Goal: Task Accomplishment & Management: Use online tool/utility

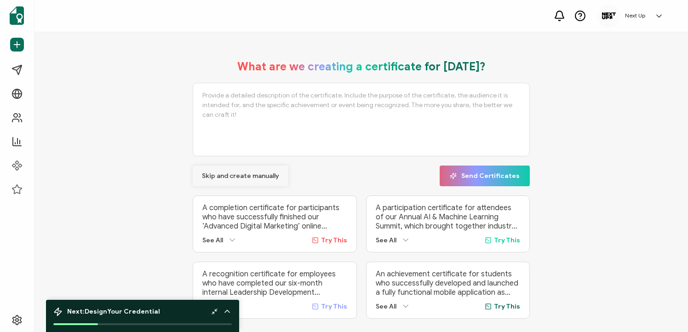
scroll to position [19, 0]
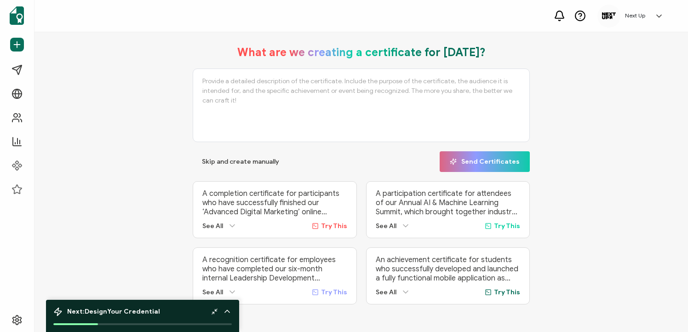
click at [203, 315] on div "Next: Design Your Credential" at bounding box center [142, 311] width 178 height 9
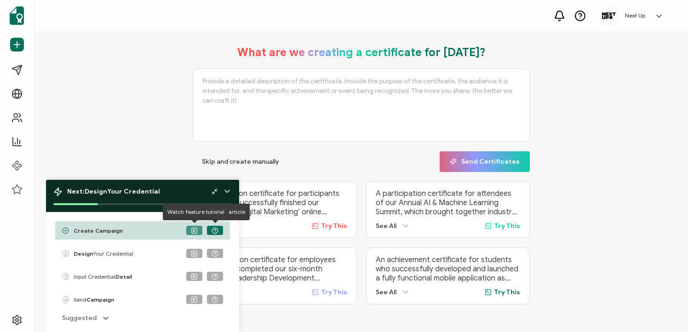
click at [190, 232] on button at bounding box center [194, 230] width 16 height 9
click at [154, 229] on div "Create Campaign" at bounding box center [142, 230] width 175 height 18
click at [194, 228] on rect at bounding box center [194, 230] width 5 height 5
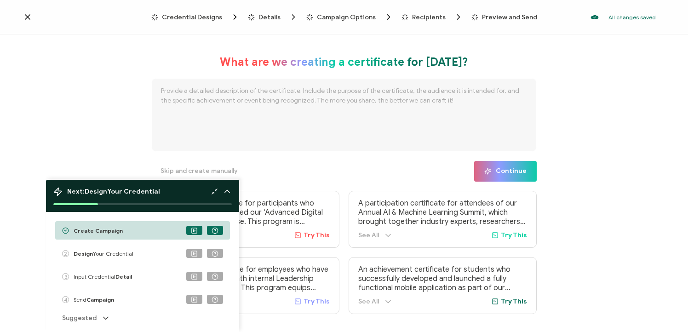
click at [227, 189] on icon at bounding box center [227, 191] width 9 height 9
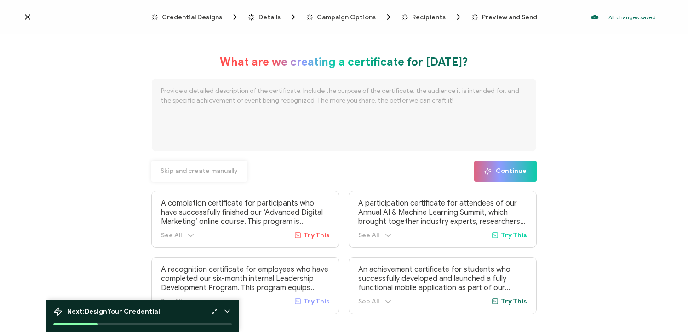
click at [205, 174] on span "Skip and create manually" at bounding box center [199, 171] width 77 height 6
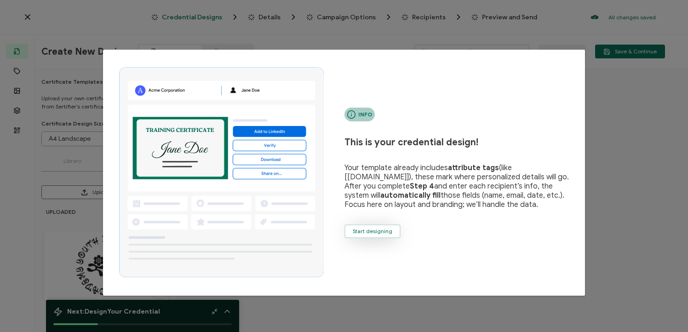
click at [367, 233] on span "Start designing" at bounding box center [373, 232] width 40 height 6
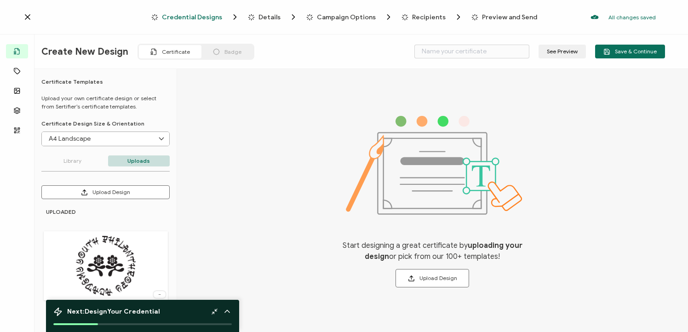
click at [115, 202] on div "Upload Design UPLOADED Delete Image" at bounding box center [105, 249] width 128 height 129
click at [112, 197] on button "Upload Design" at bounding box center [105, 192] width 128 height 14
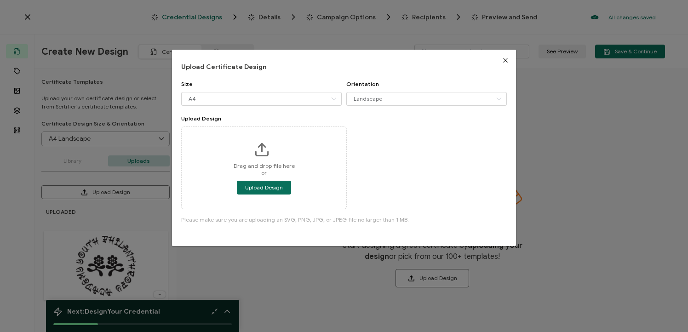
click at [568, 95] on div "Upload Certificate Design Size A4 A4 Letter Legal 16:9 Orientation Landscape La…" at bounding box center [344, 166] width 688 height 332
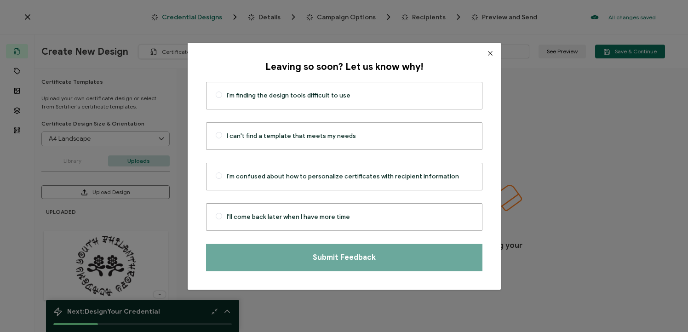
click at [483, 52] on button "Close" at bounding box center [490, 53] width 21 height 21
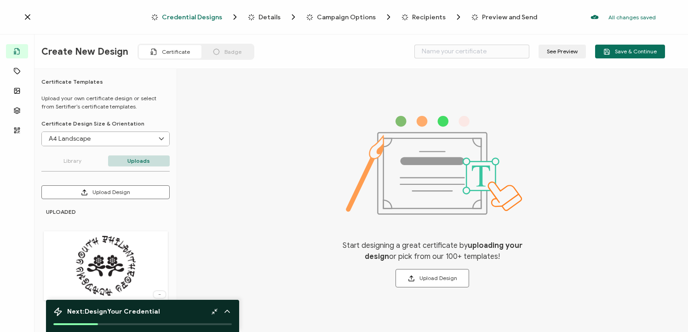
click at [228, 310] on icon at bounding box center [227, 311] width 9 height 9
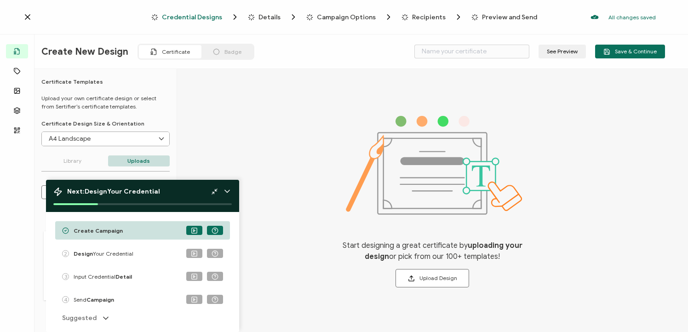
click at [227, 189] on icon at bounding box center [227, 191] width 9 height 9
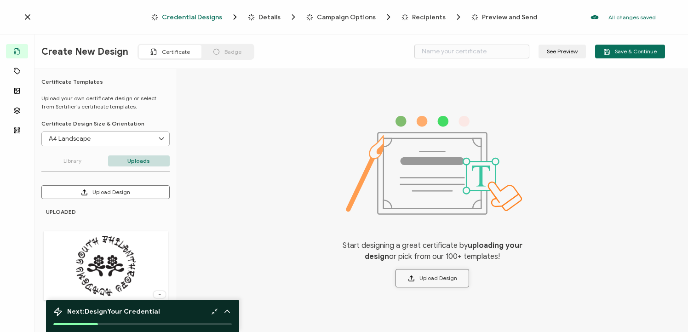
click at [422, 276] on button "Upload Design" at bounding box center [433, 278] width 74 height 18
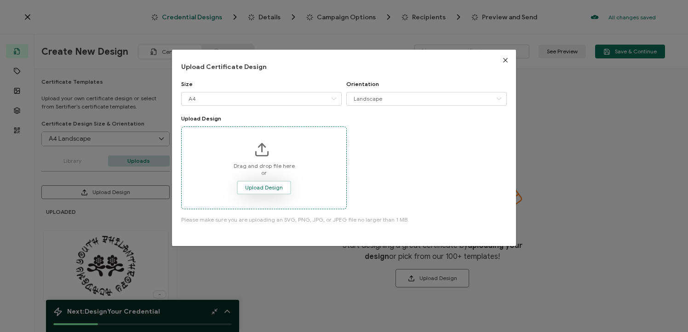
click at [257, 190] on span "Upload Design" at bounding box center [264, 188] width 38 height 6
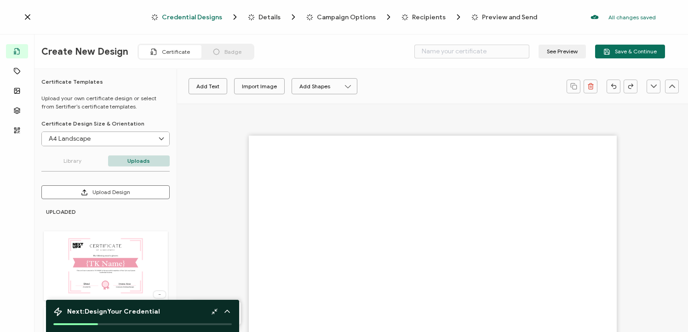
type input "Blank"
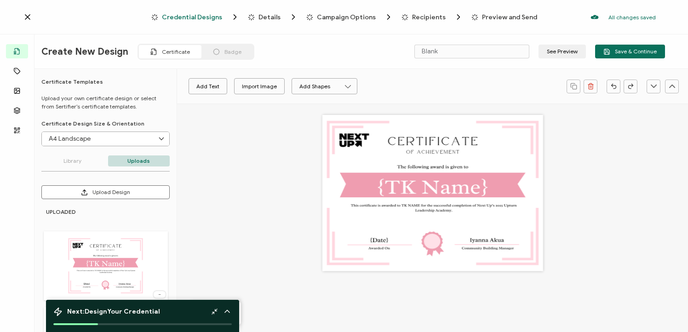
scroll to position [3, 0]
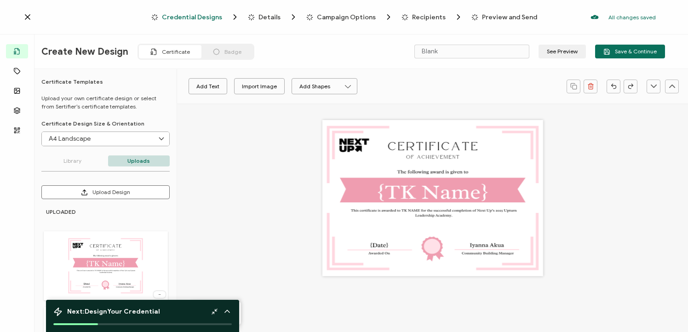
click at [375, 247] on div at bounding box center [432, 198] width 221 height 156
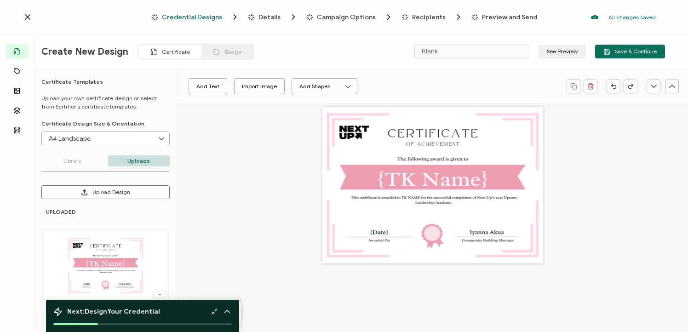
scroll to position [0, 0]
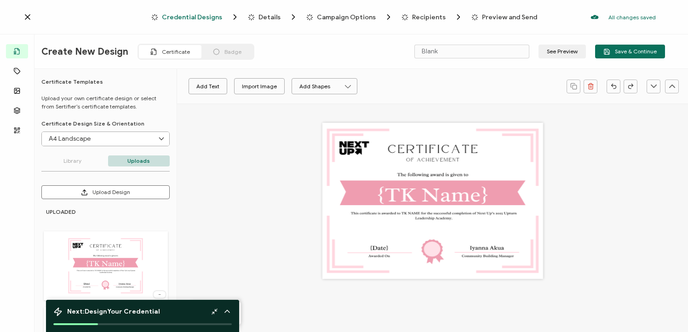
click at [105, 136] on input "A4 Landscape" at bounding box center [105, 139] width 127 height 14
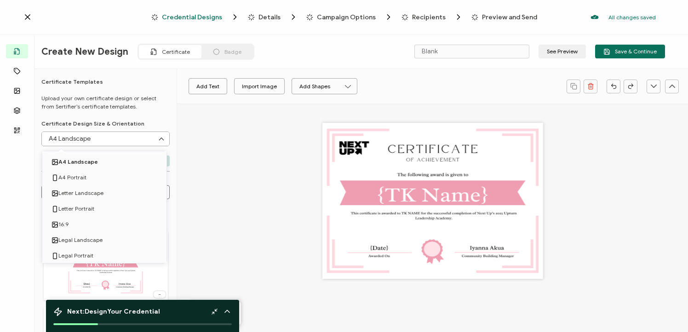
click at [105, 136] on input "A4 Landscape" at bounding box center [105, 139] width 127 height 14
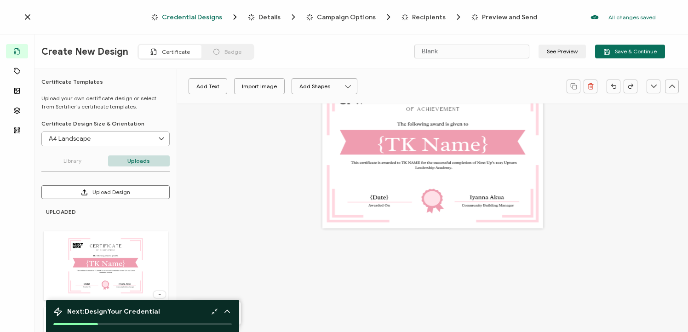
scroll to position [48, 0]
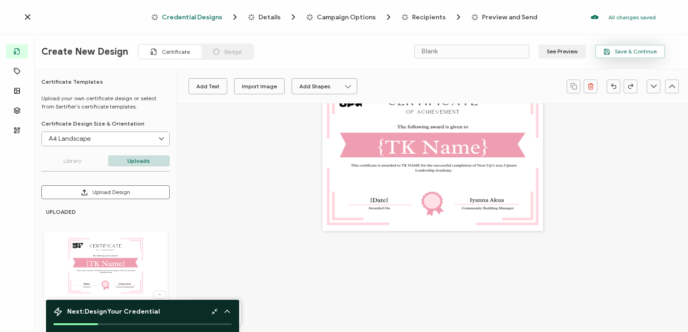
click at [624, 53] on span "Save & Continue" at bounding box center [629, 51] width 53 height 7
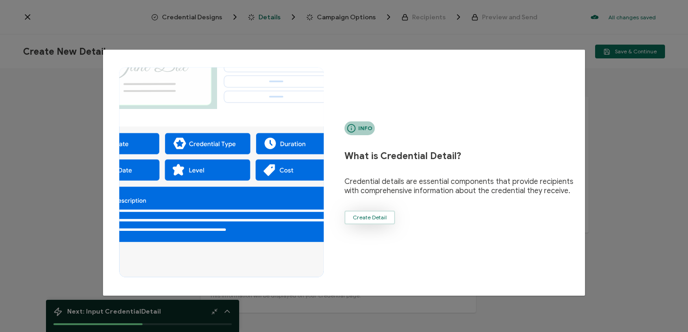
click at [352, 218] on button "Create Detail" at bounding box center [369, 218] width 51 height 14
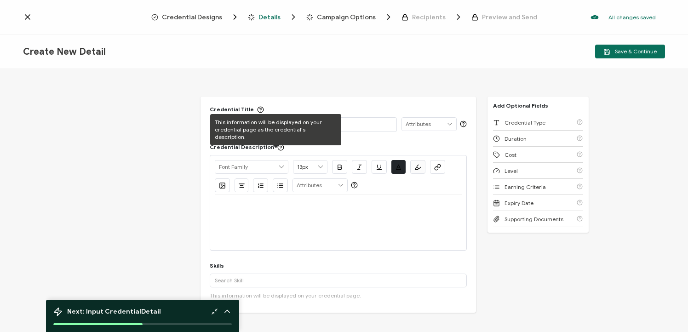
click at [270, 120] on div "This information will be displayed on your credential page as the credential's …" at bounding box center [275, 129] width 131 height 31
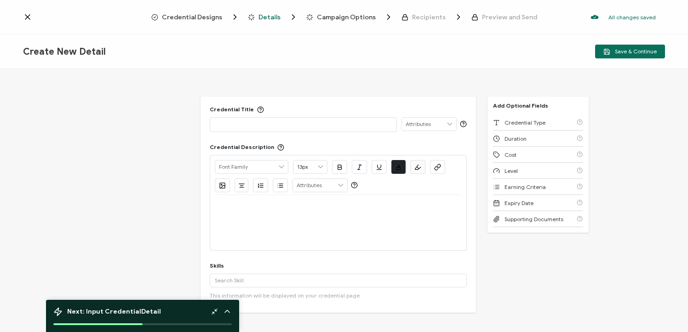
click at [417, 130] on input "text" at bounding box center [429, 124] width 54 height 13
click at [384, 136] on div "Credential Title Credential Description Alright Sans [PERSON_NAME] Archivo Blac…" at bounding box center [338, 205] width 275 height 216
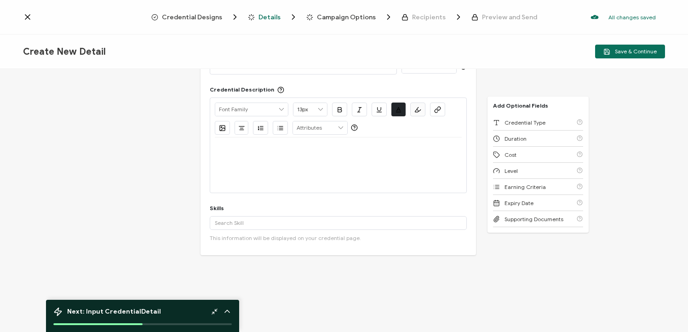
scroll to position [61, 0]
click at [277, 101] on icon at bounding box center [281, 105] width 8 height 13
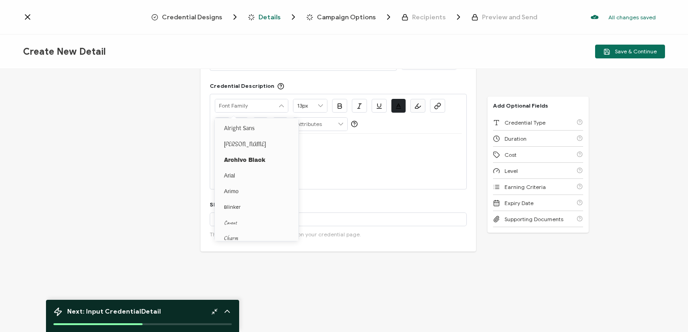
click at [338, 156] on div at bounding box center [338, 145] width 247 height 22
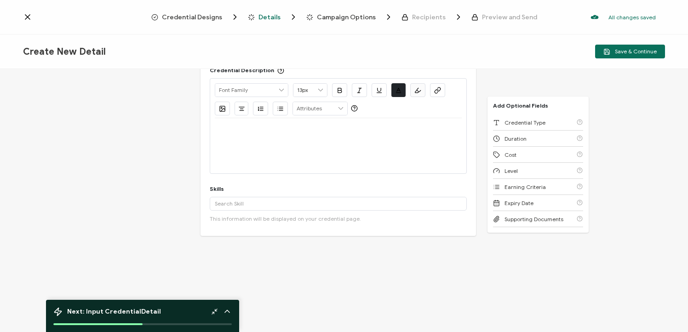
scroll to position [69, 0]
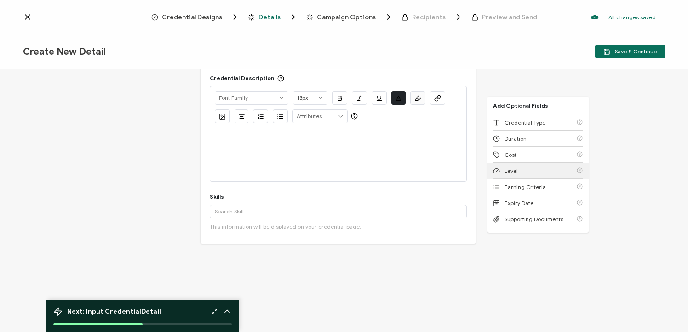
click at [546, 169] on div "Level" at bounding box center [538, 171] width 90 height 16
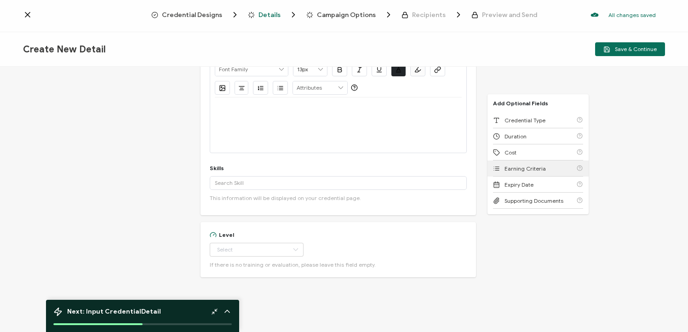
scroll to position [96, 0]
click at [267, 254] on input "text" at bounding box center [257, 249] width 94 height 14
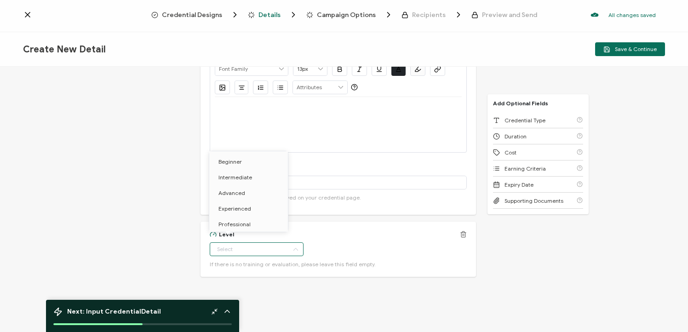
click at [461, 233] on icon at bounding box center [463, 233] width 5 height 0
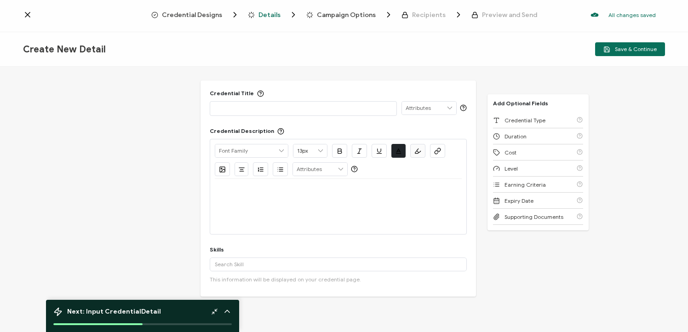
scroll to position [0, 0]
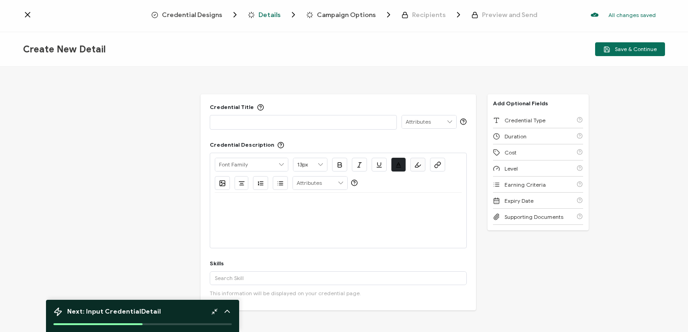
click at [352, 12] on span "Campaign Options" at bounding box center [346, 14] width 59 height 7
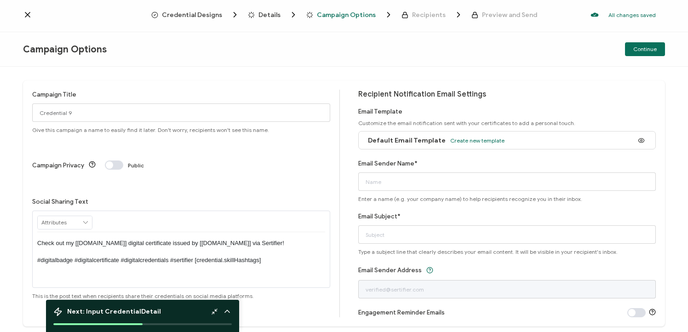
click at [421, 11] on div at bounding box center [367, 10] width 184 height 2
click at [420, 14] on span "Recipients" at bounding box center [429, 14] width 34 height 7
click at [179, 13] on span "Credential Designs" at bounding box center [192, 14] width 60 height 7
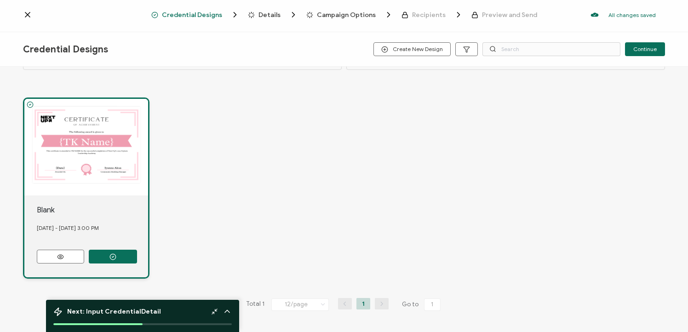
scroll to position [42, 0]
click at [71, 251] on button at bounding box center [60, 256] width 47 height 14
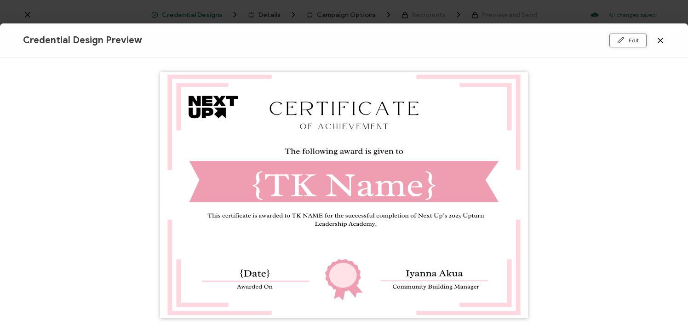
click at [632, 35] on button "Edit" at bounding box center [627, 41] width 37 height 14
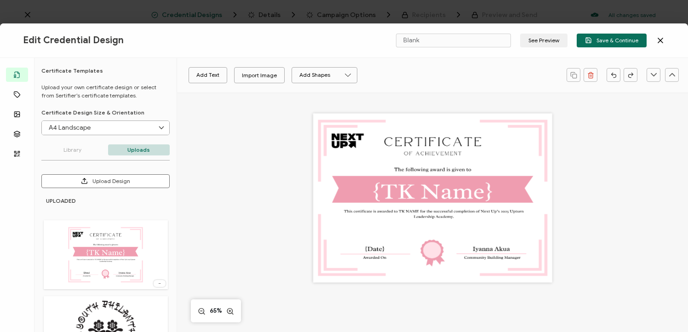
click at [421, 190] on div at bounding box center [432, 197] width 239 height 169
click at [422, 191] on div at bounding box center [432, 197] width 239 height 169
click at [378, 188] on div at bounding box center [432, 197] width 239 height 169
click at [207, 74] on button "Add Text" at bounding box center [208, 75] width 39 height 16
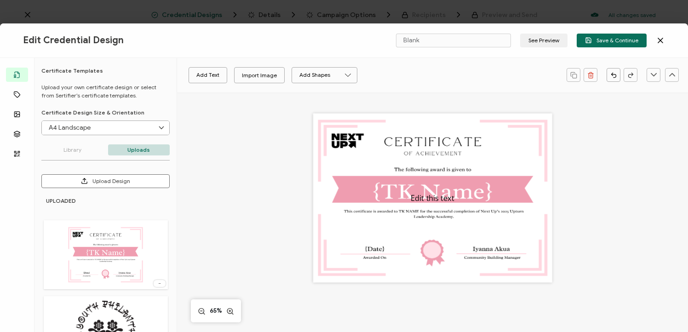
click at [663, 34] on div "Blank See Preview Save & Continue" at bounding box center [528, 41] width 274 height 14
click at [655, 45] on div "Blank See Preview Save & Continue" at bounding box center [528, 41] width 274 height 14
click at [660, 41] on icon at bounding box center [660, 40] width 5 height 5
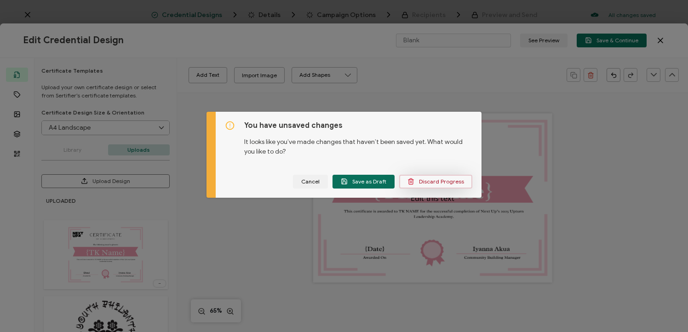
click at [430, 183] on span "Discard Progress" at bounding box center [435, 181] width 57 height 7
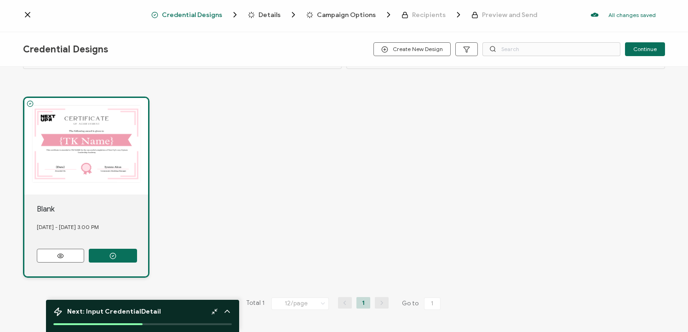
click at [166, 313] on div "Next: Input Credential Detail" at bounding box center [142, 311] width 178 height 9
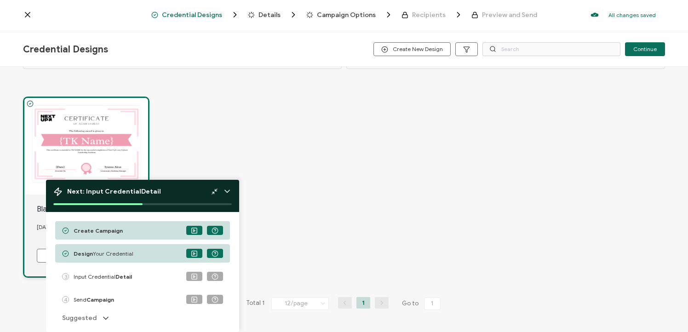
click at [103, 310] on div "Create Campaign Design Your Credential 3 Input Credential Detail 4 Send Campaig…" at bounding box center [142, 272] width 175 height 102
click at [101, 316] on icon at bounding box center [105, 318] width 9 height 9
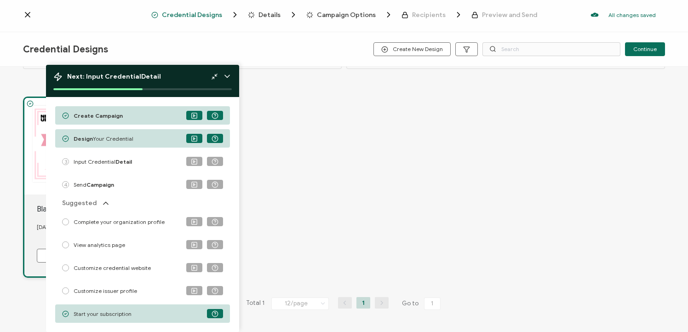
click at [97, 224] on span "Complete your organization profile" at bounding box center [119, 221] width 91 height 7
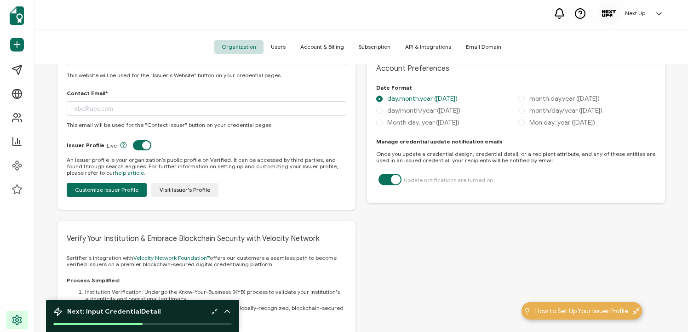
scroll to position [407, 0]
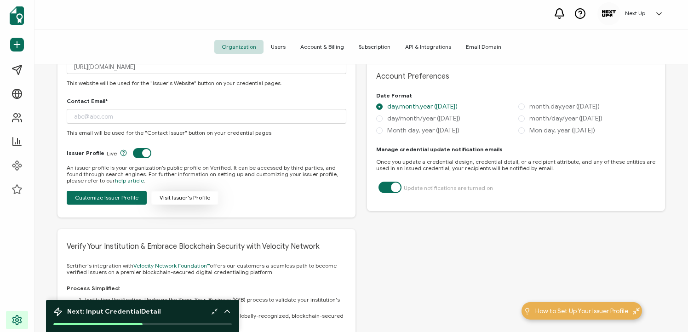
click at [177, 191] on button "Visit Issuer's Profile" at bounding box center [184, 198] width 67 height 14
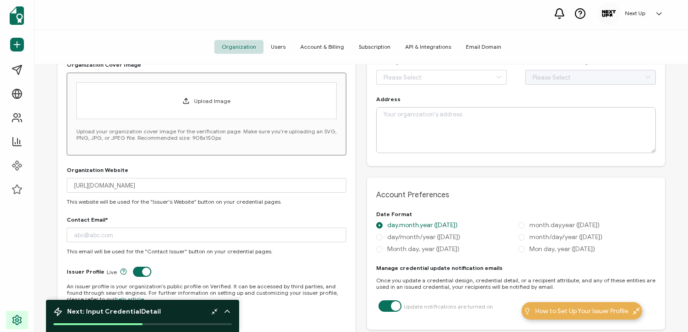
scroll to position [0, 0]
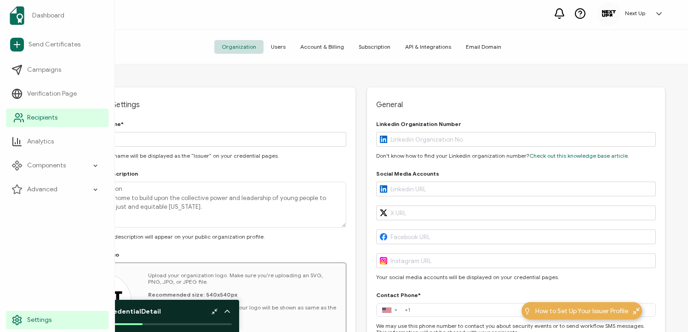
click at [37, 117] on span "Recipients" at bounding box center [42, 117] width 30 height 9
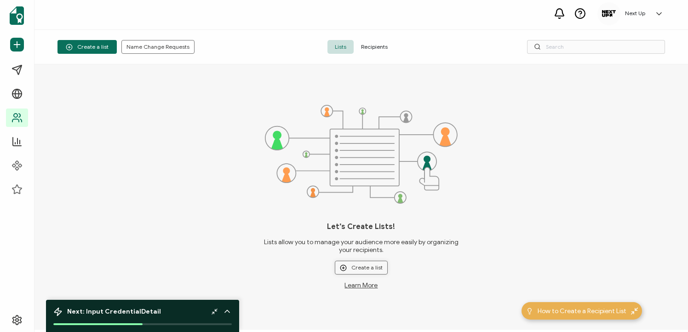
click at [352, 265] on span "Create a list" at bounding box center [361, 267] width 43 height 7
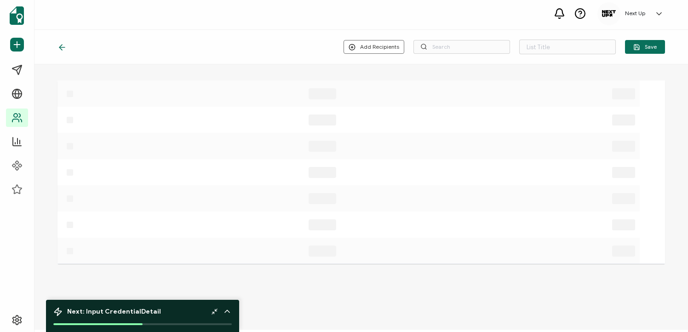
type input "List 1"
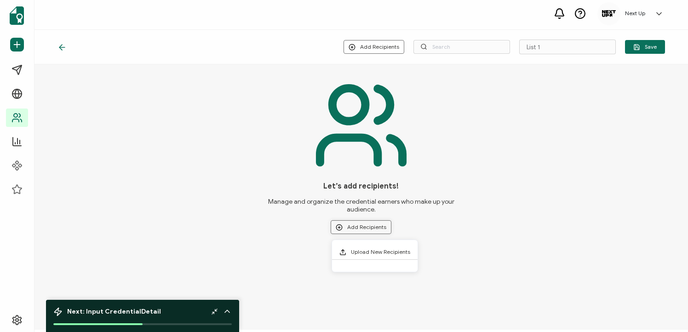
click at [346, 227] on button "Add Recipients" at bounding box center [361, 227] width 61 height 14
click at [362, 247] on li "Upload New Recipients" at bounding box center [375, 252] width 86 height 15
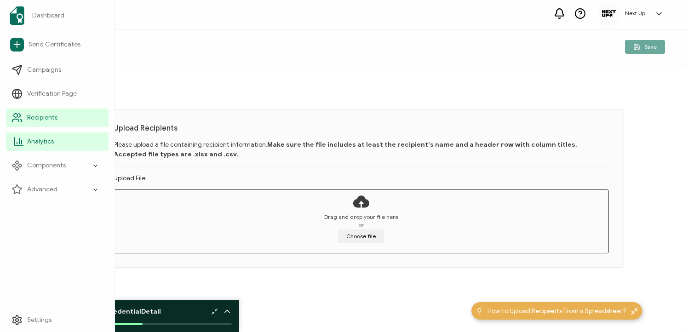
click at [52, 152] on li "Analytics" at bounding box center [57, 142] width 103 height 24
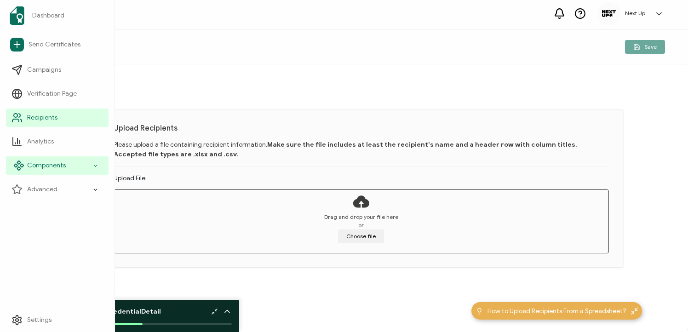
click at [58, 172] on div "Components" at bounding box center [57, 165] width 103 height 18
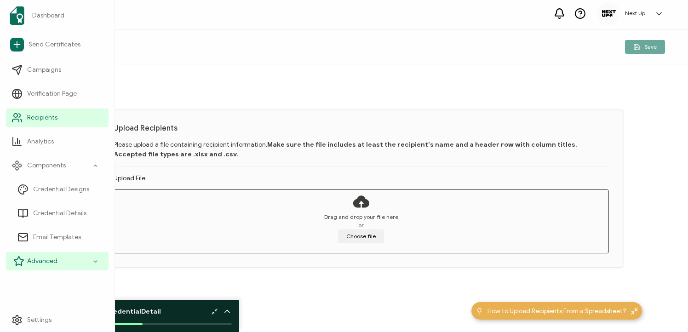
click at [73, 264] on div "Advanced" at bounding box center [57, 261] width 103 height 18
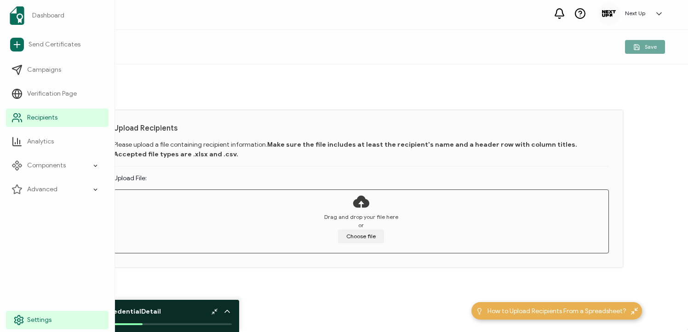
click at [65, 315] on link "Settings" at bounding box center [57, 320] width 103 height 18
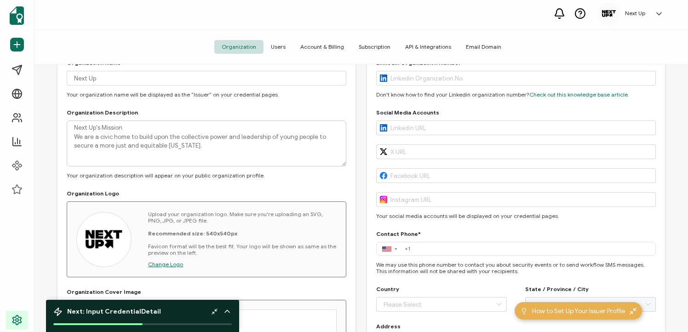
scroll to position [68, 0]
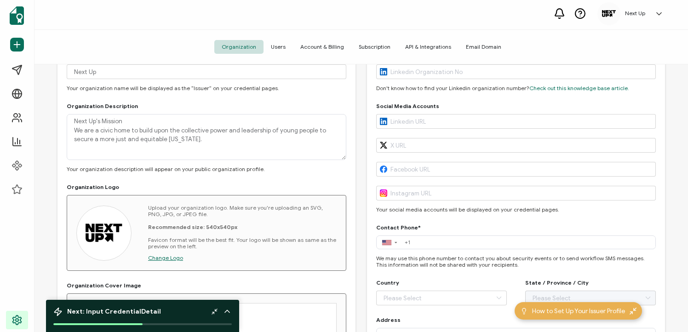
click at [373, 49] on span "Subscription" at bounding box center [374, 47] width 46 height 14
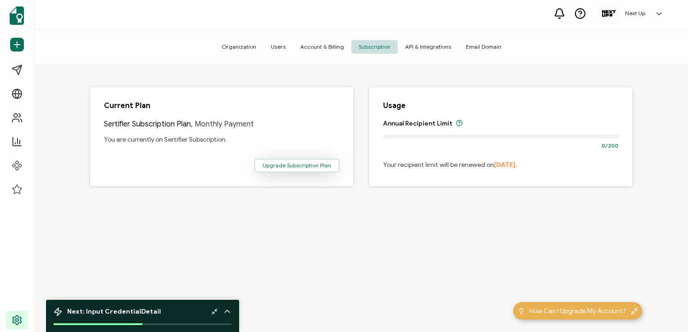
click at [334, 167] on button "Upgrade Subscription Plan" at bounding box center [296, 166] width 85 height 14
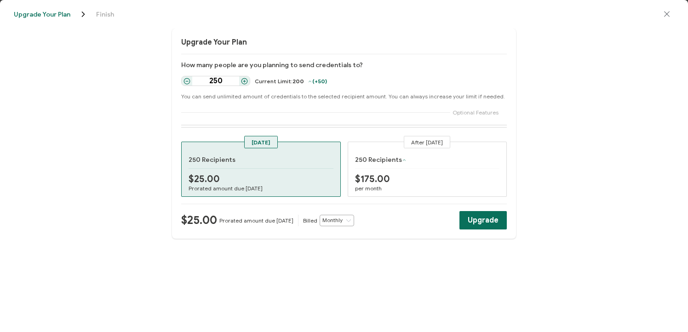
click at [670, 17] on icon "close drawer" at bounding box center [666, 14] width 9 height 9
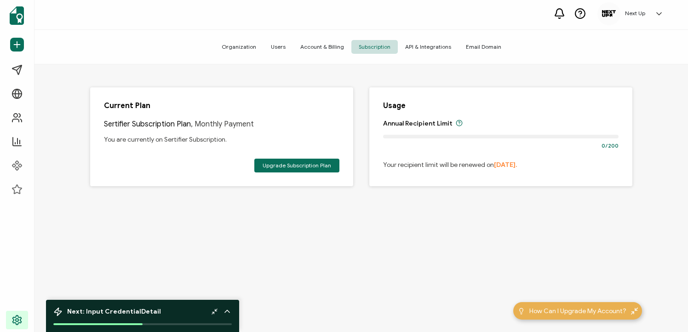
click at [327, 46] on span "Account & Billing" at bounding box center [322, 47] width 58 height 14
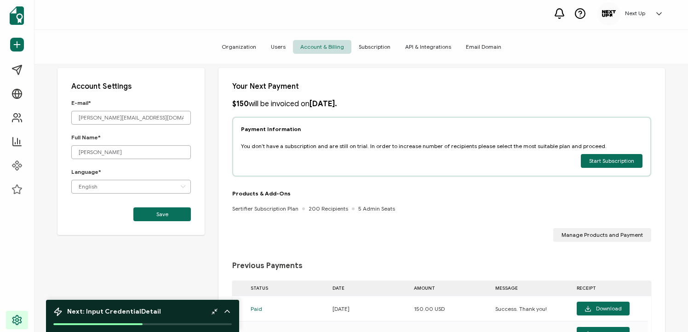
scroll to position [21, 0]
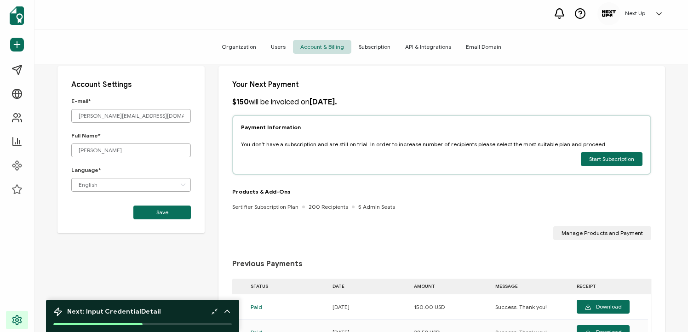
click at [376, 44] on span "Subscription" at bounding box center [374, 47] width 46 height 14
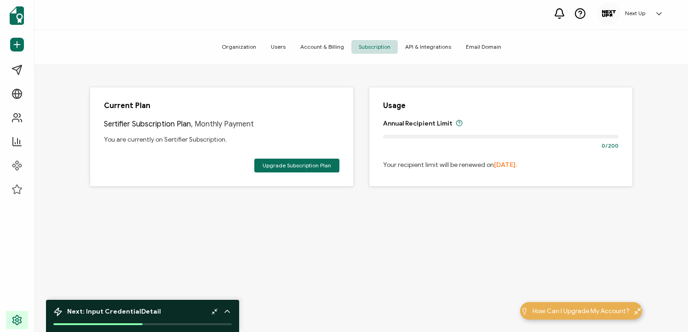
click at [425, 46] on span "API & Integrations" at bounding box center [428, 47] width 61 height 14
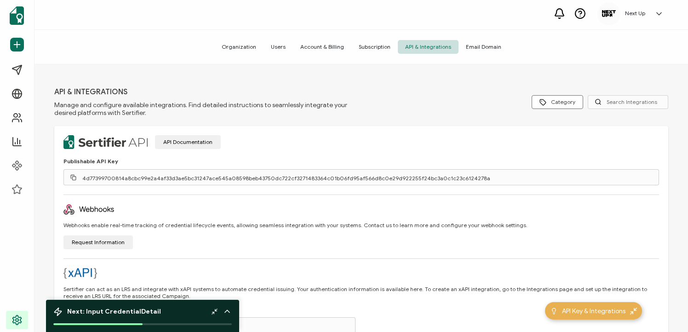
click at [482, 53] on span "Email Domain" at bounding box center [484, 47] width 50 height 14
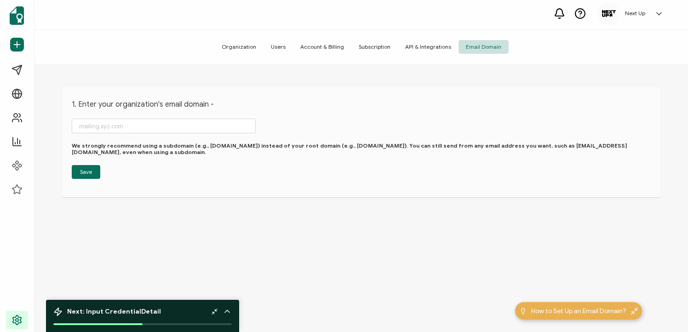
click at [637, 14] on h5 "Next Up" at bounding box center [635, 13] width 20 height 6
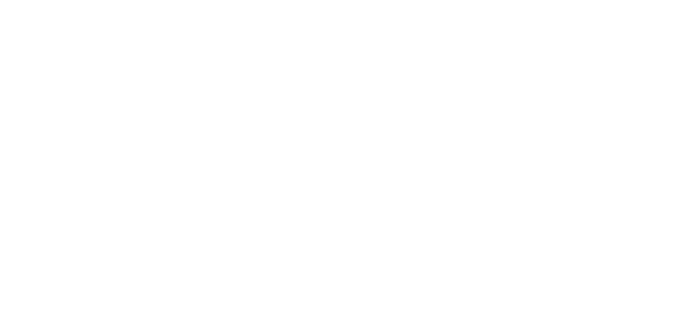
scroll to position [19, 0]
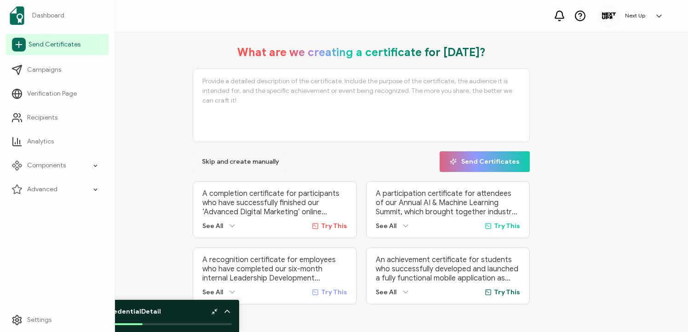
click at [45, 44] on span "Send Certificates" at bounding box center [55, 44] width 52 height 9
